Goal: Information Seeking & Learning: Understand process/instructions

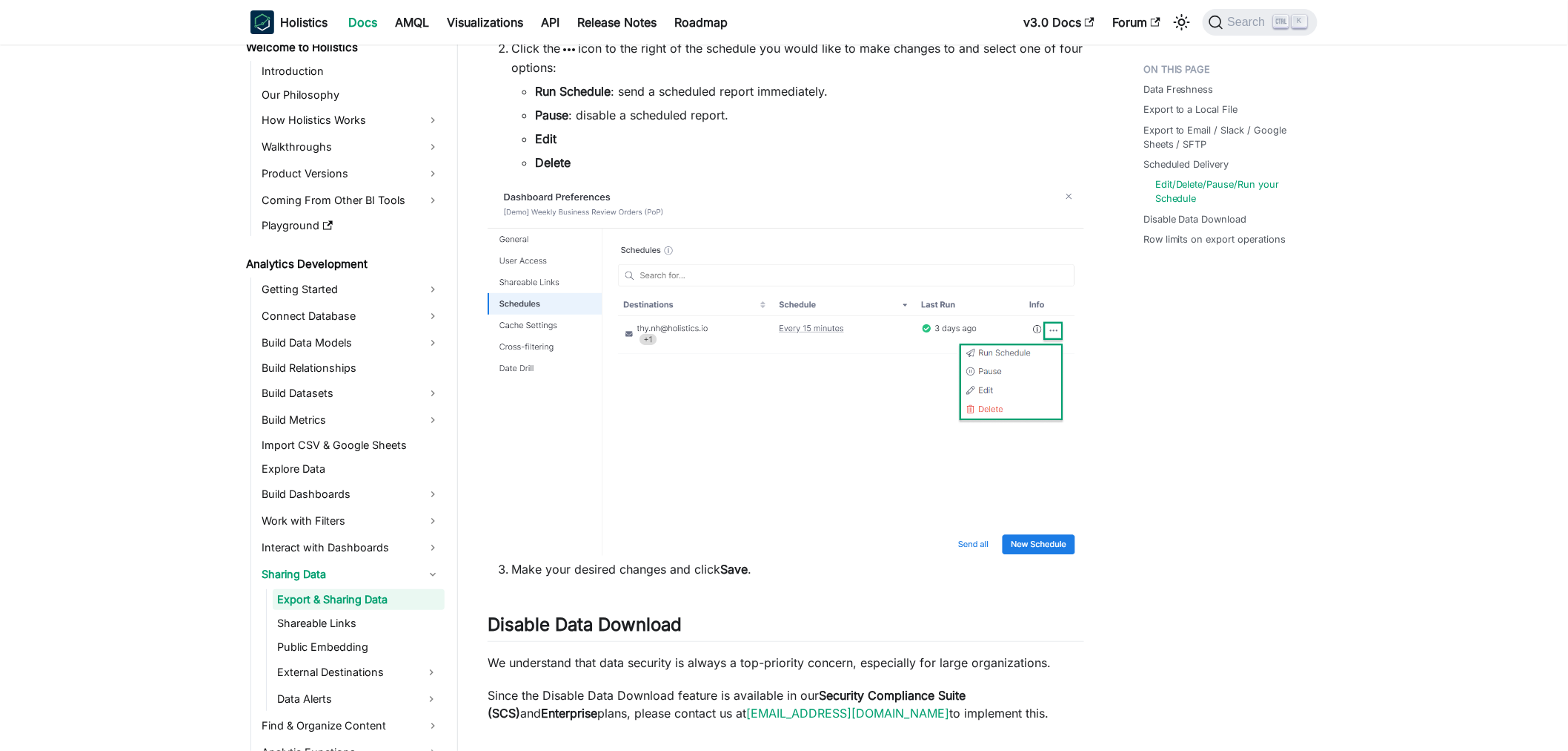
scroll to position [2492, 0]
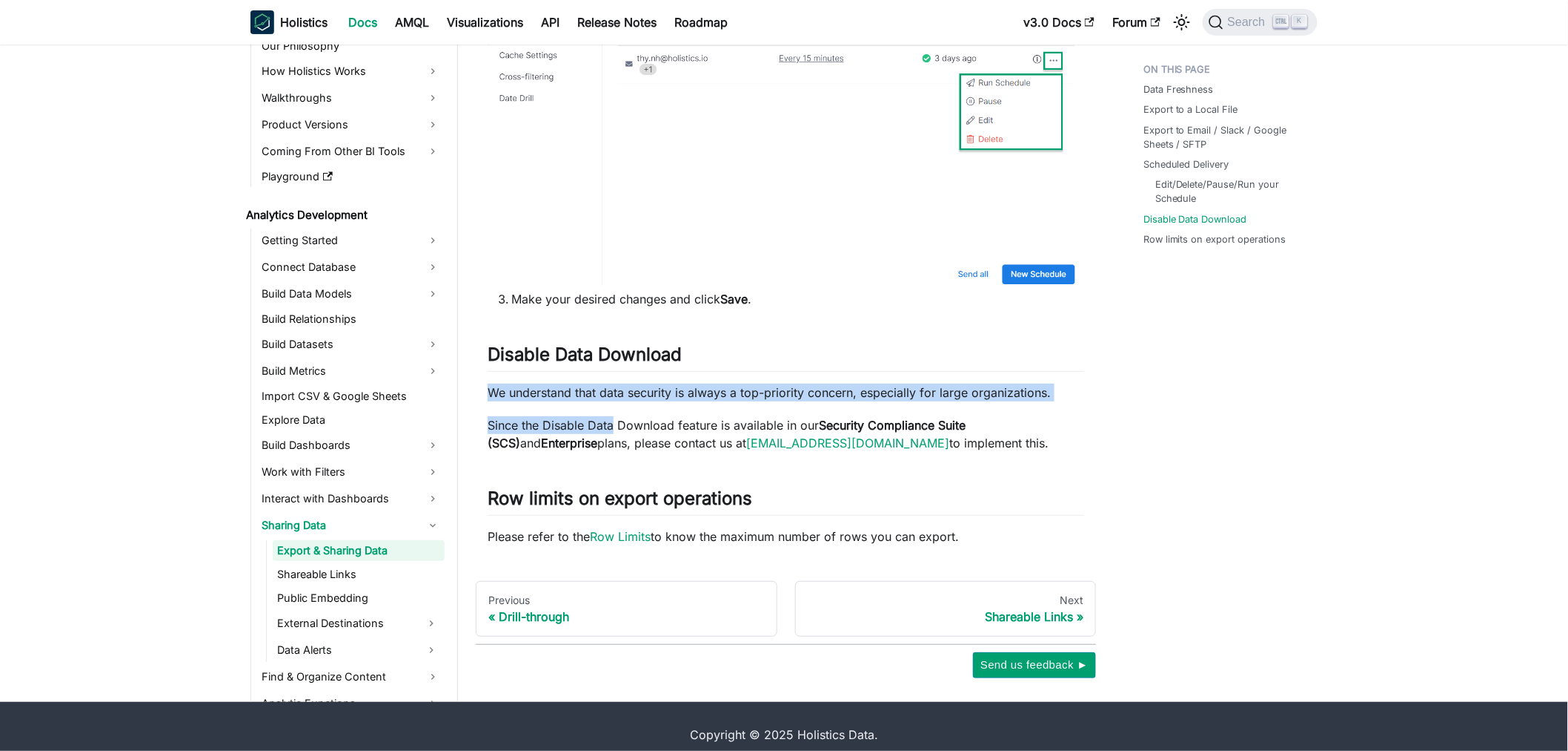
drag, startPoint x: 486, startPoint y: 379, endPoint x: 613, endPoint y: 395, distance: 128.0
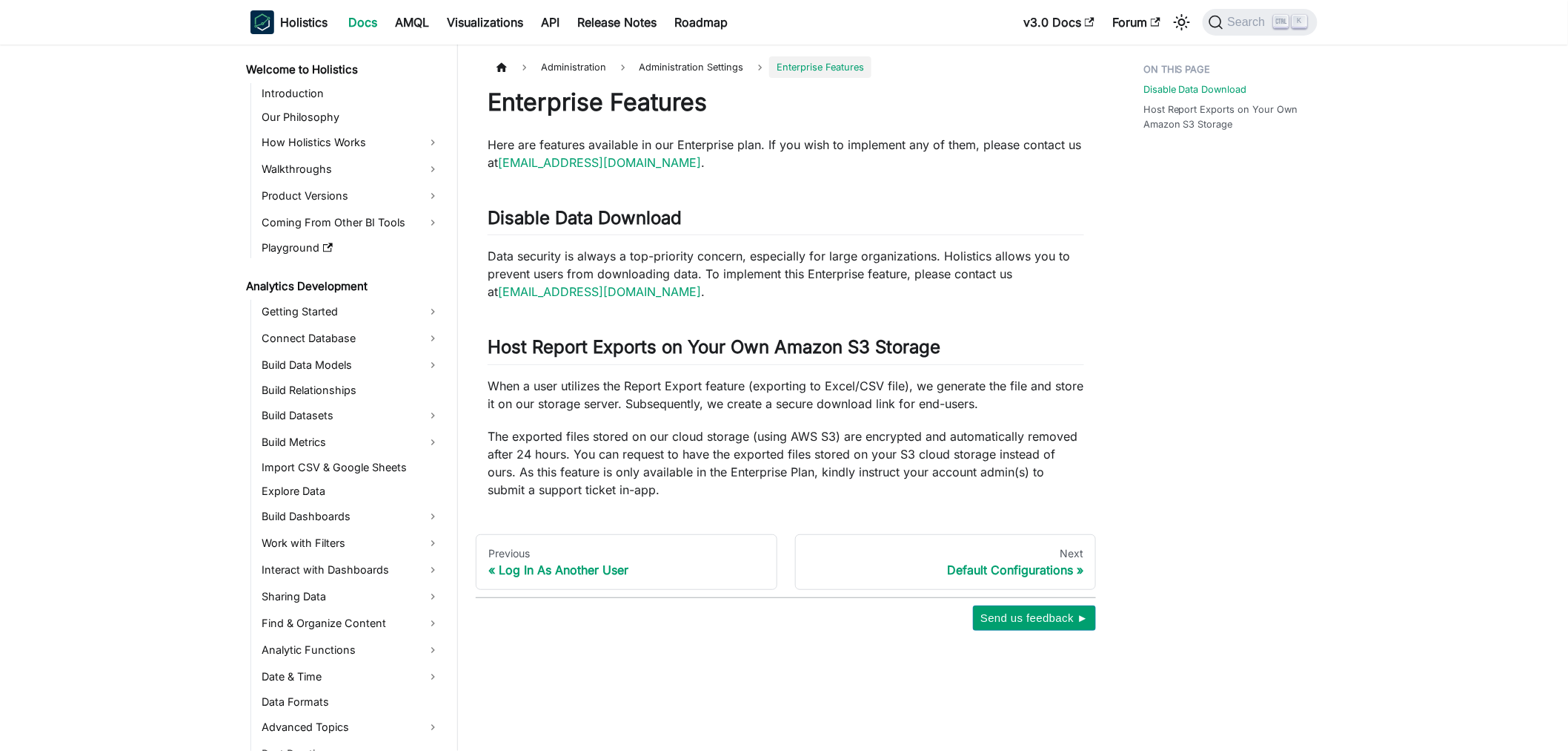
scroll to position [1593, 0]
